Goal: Information Seeking & Learning: Learn about a topic

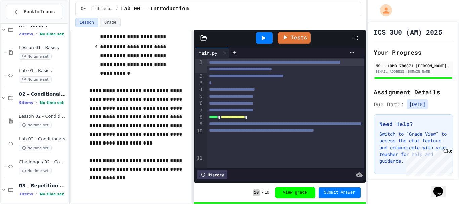
scroll to position [134, 0]
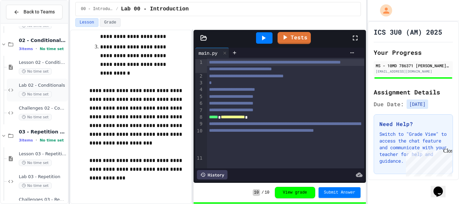
click at [38, 89] on div "Lab 02 - Conditionals No time set" at bounding box center [43, 90] width 48 height 15
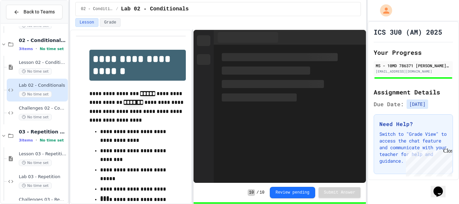
click at [40, 72] on span "No time set" at bounding box center [35, 71] width 33 height 6
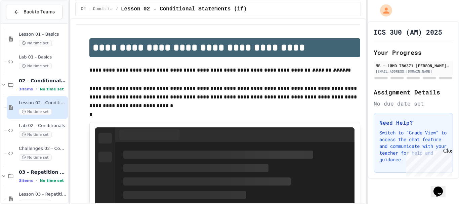
scroll to position [67, 0]
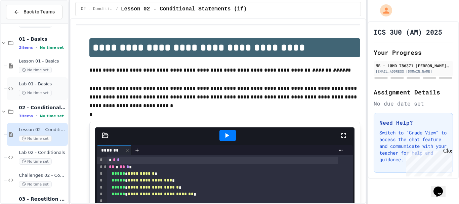
click at [44, 85] on span "Lab 01 - Basics" at bounding box center [43, 84] width 48 height 6
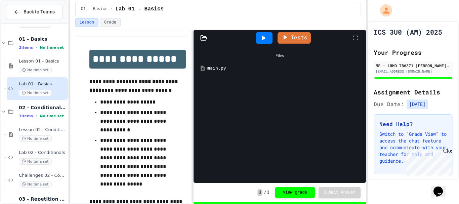
click at [238, 65] on div "main.py" at bounding box center [284, 68] width 155 height 7
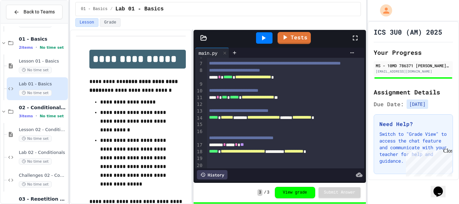
scroll to position [67, 0]
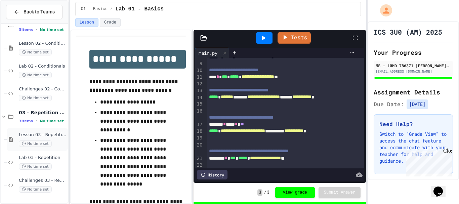
click at [38, 131] on div "Lesson 03 - Repetition No time set" at bounding box center [37, 139] width 61 height 23
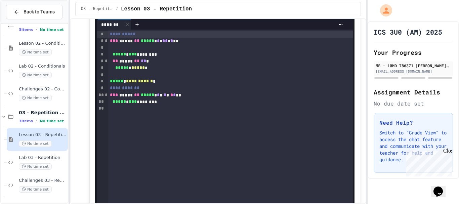
scroll to position [649, 0]
